Goal: Check status: Check status

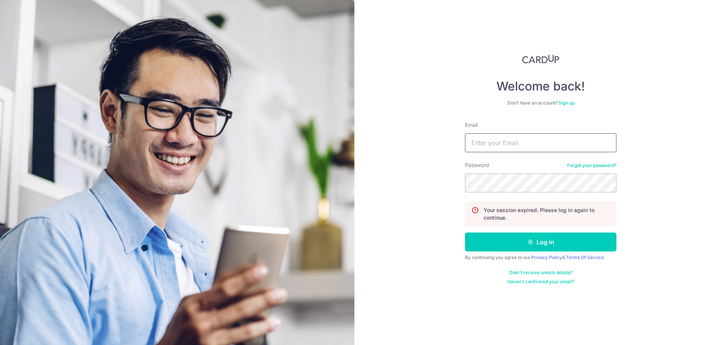
type input "[EMAIL_ADDRESS][DOMAIN_NAME]"
click at [672, 174] on div "Welcome back! Don’t have an account? Sign up Email josiahyang.xy@gmail.com Pass…" at bounding box center [540, 172] width 372 height 345
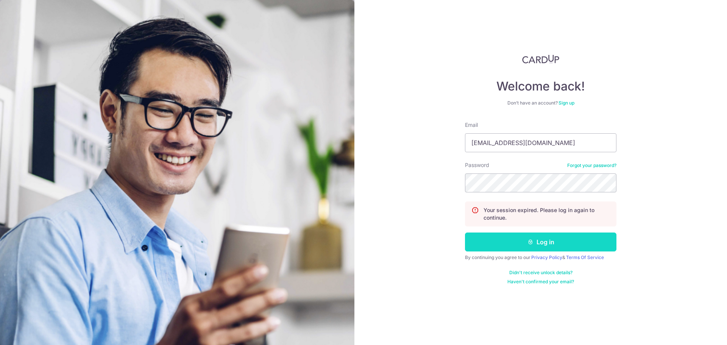
click at [554, 239] on button "Log in" at bounding box center [540, 241] width 151 height 19
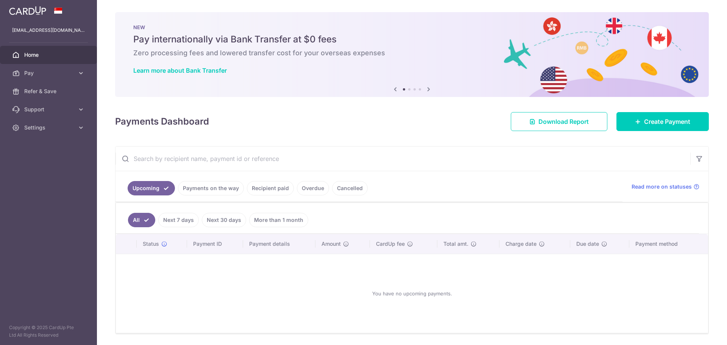
click at [216, 179] on ul "Upcoming Payments on the way Recipient paid Overdue Cancelled" at bounding box center [368, 186] width 507 height 31
click at [218, 187] on link "Payments on the way" at bounding box center [211, 188] width 66 height 14
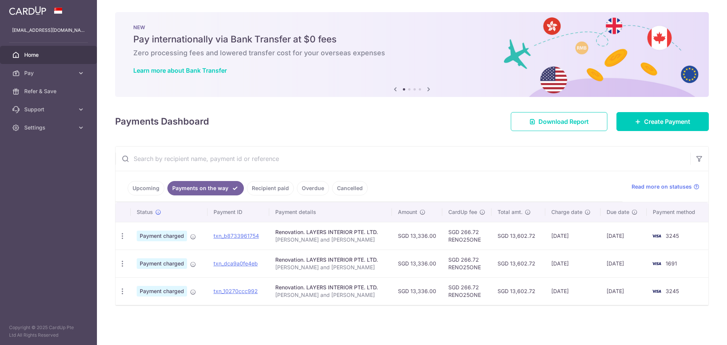
click at [271, 191] on link "Recipient paid" at bounding box center [270, 188] width 47 height 14
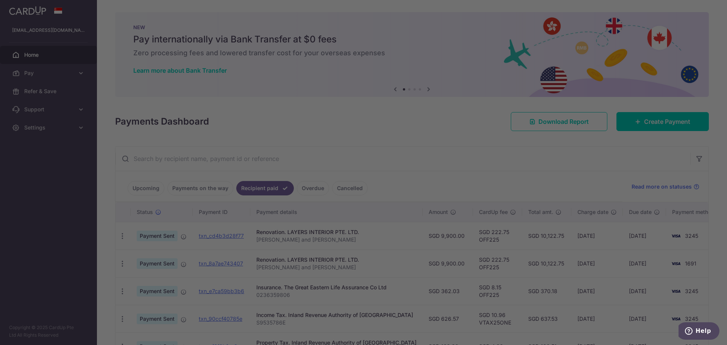
click at [206, 191] on div at bounding box center [367, 174] width 734 height 348
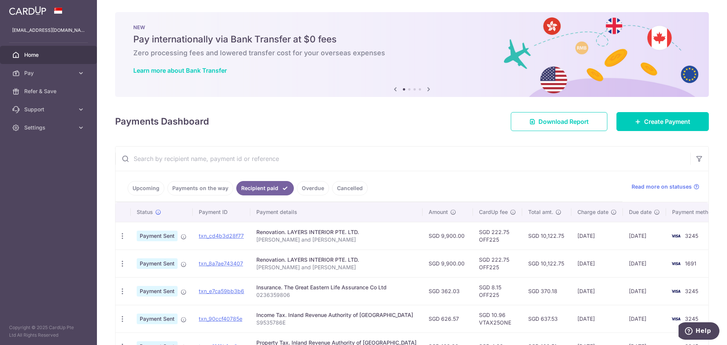
click at [203, 194] on link "Payments on the way" at bounding box center [200, 188] width 66 height 14
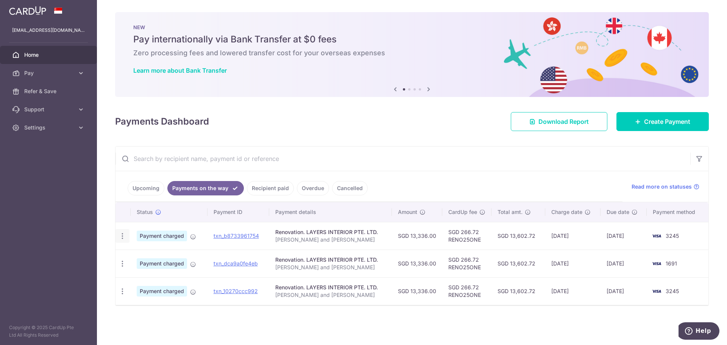
click at [122, 235] on icon "button" at bounding box center [122, 236] width 8 height 8
click at [130, 256] on icon at bounding box center [126, 256] width 9 height 9
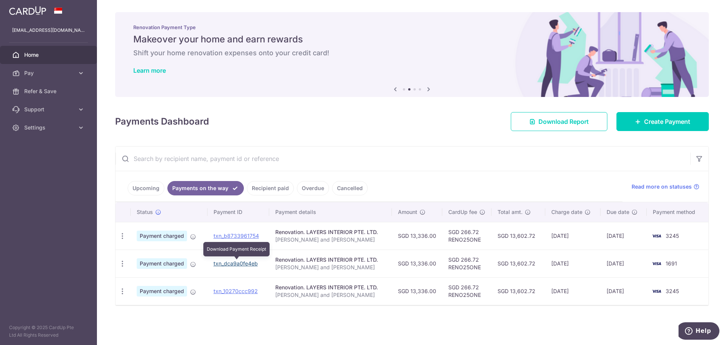
drag, startPoint x: 234, startPoint y: 263, endPoint x: 393, endPoint y: 26, distance: 285.7
click at [234, 263] on link "txn_dca9a0fe4eb" at bounding box center [235, 263] width 44 height 6
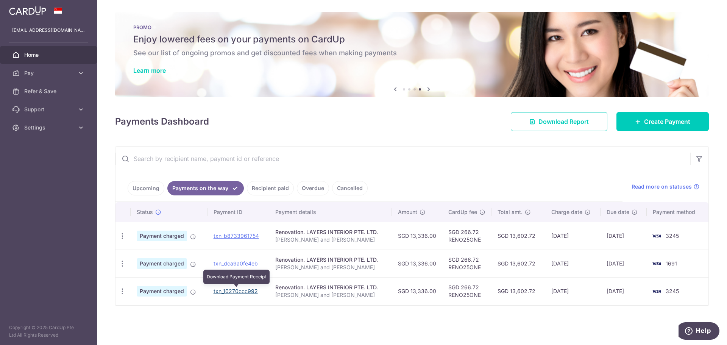
click at [228, 291] on link "txn_10270ccc992" at bounding box center [235, 291] width 44 height 6
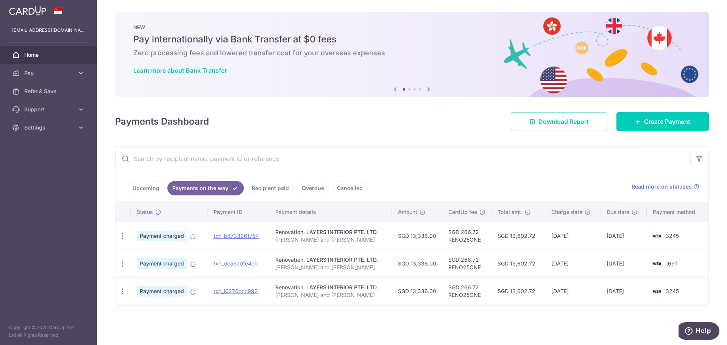
click at [593, 325] on div "× Pause Schedule Pause all future payments in this series Pause just this one p…" at bounding box center [412, 172] width 630 height 345
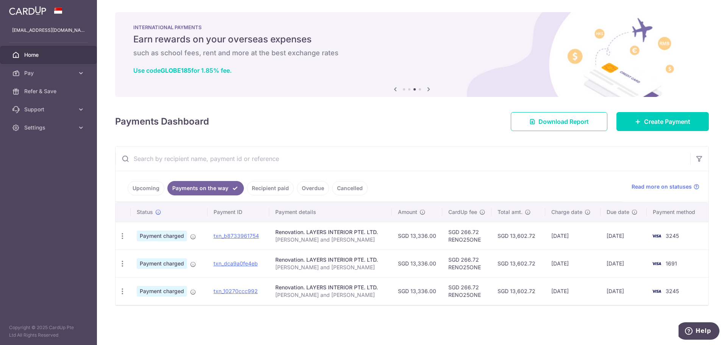
click at [448, 158] on input "text" at bounding box center [402, 158] width 574 height 24
